Goal: Obtain resource: Obtain resource

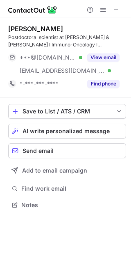
scroll to position [199, 131]
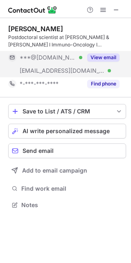
click at [110, 57] on button "View email" at bounding box center [103, 57] width 32 height 8
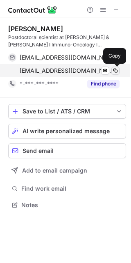
click at [119, 69] on button at bounding box center [116, 71] width 8 height 8
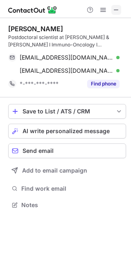
click at [119, 9] on span at bounding box center [116, 10] width 7 height 7
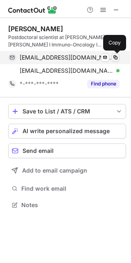
click at [116, 57] on span at bounding box center [115, 57] width 7 height 7
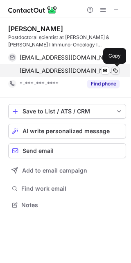
click at [117, 67] on button at bounding box center [116, 71] width 8 height 8
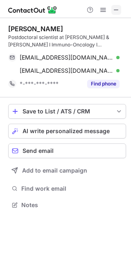
click at [116, 9] on span at bounding box center [116, 10] width 7 height 7
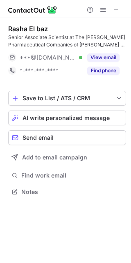
scroll to position [186, 131]
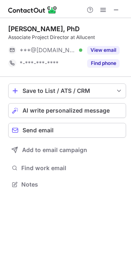
scroll to position [179, 131]
